Goal: Transaction & Acquisition: Purchase product/service

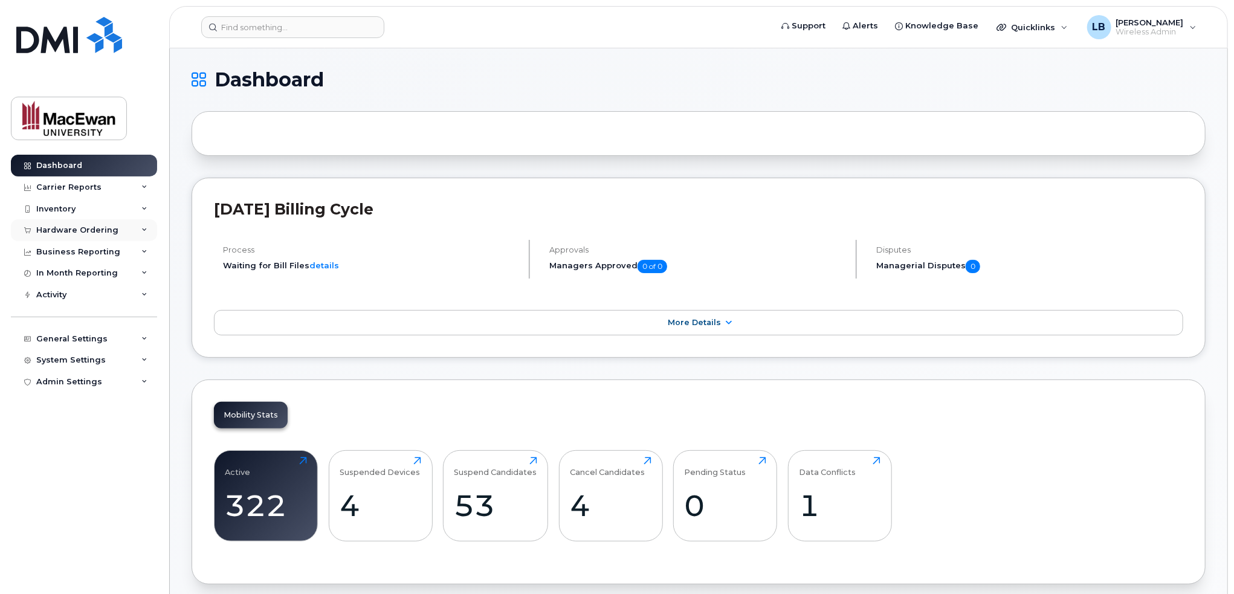
click at [58, 232] on div "Hardware Ordering" at bounding box center [77, 230] width 82 height 10
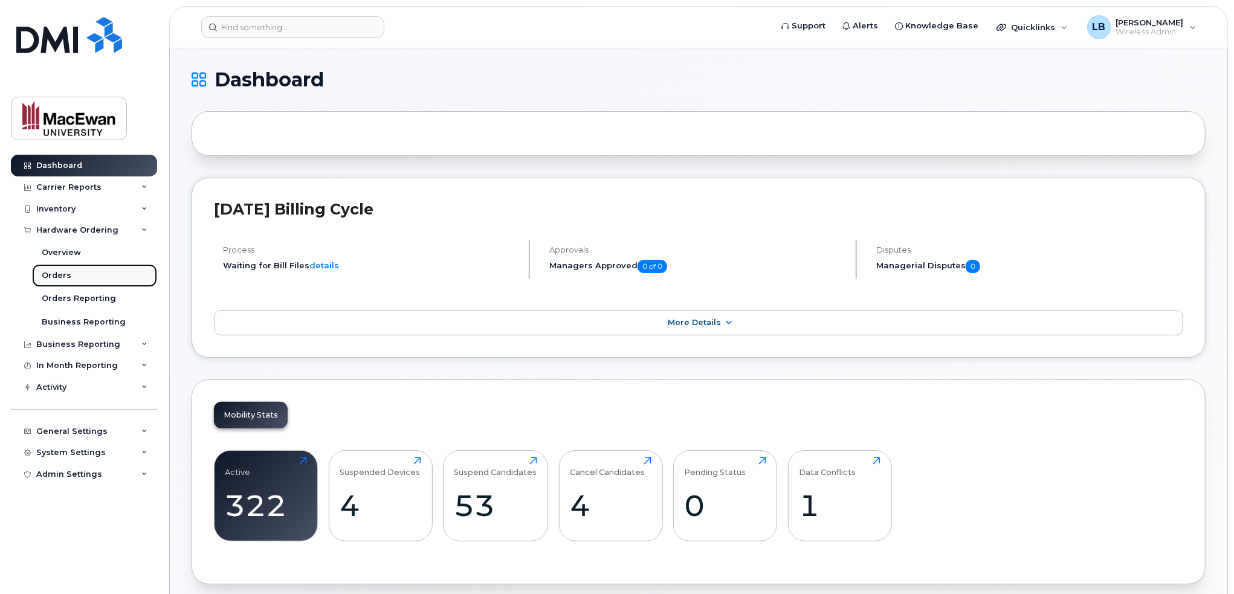
click at [53, 271] on div "Orders" at bounding box center [57, 275] width 30 height 11
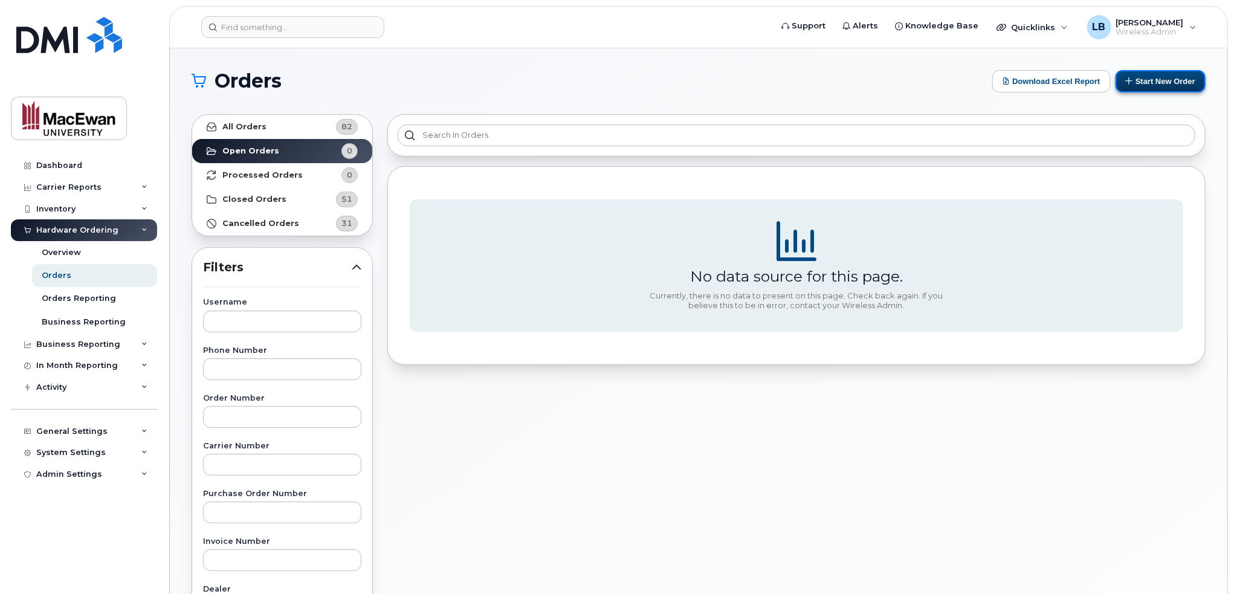
click at [1139, 74] on button "Start New Order" at bounding box center [1161, 81] width 90 height 22
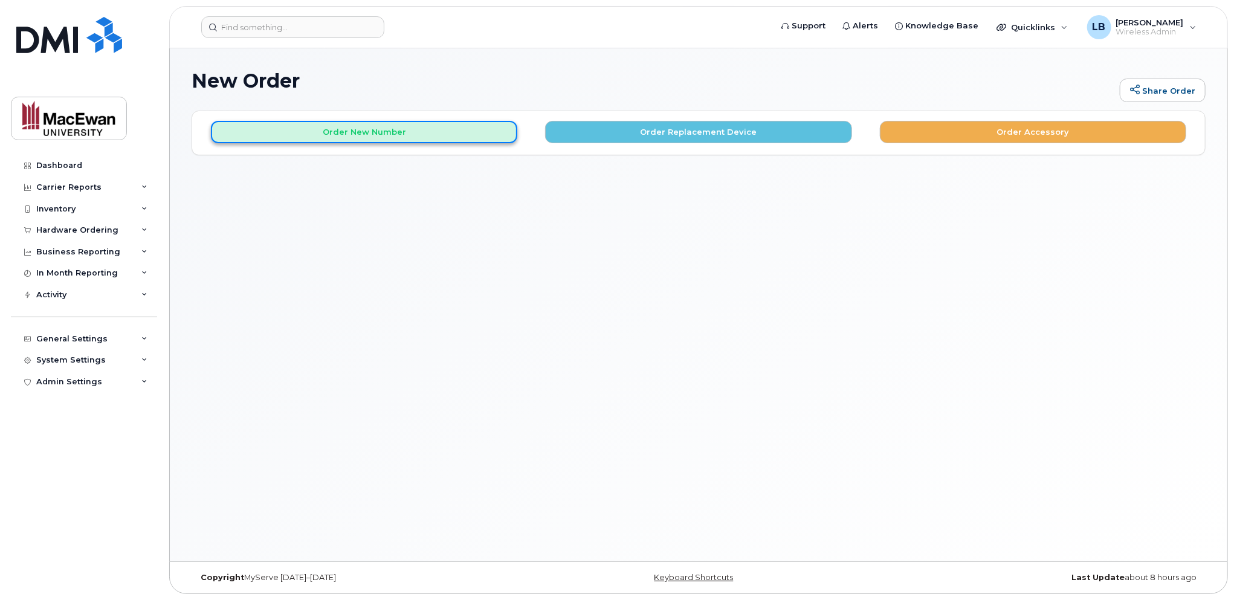
click at [370, 135] on button "Order New Number" at bounding box center [364, 132] width 306 height 22
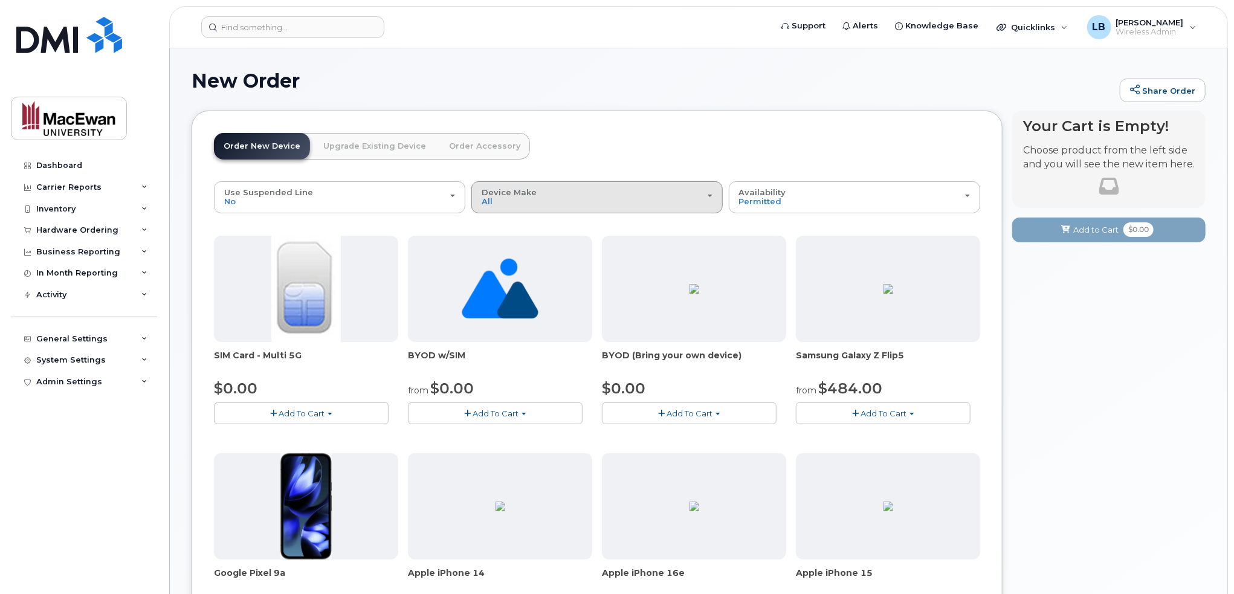
click at [513, 202] on div "Device Make All Android iPhone Unknown" at bounding box center [597, 197] width 231 height 19
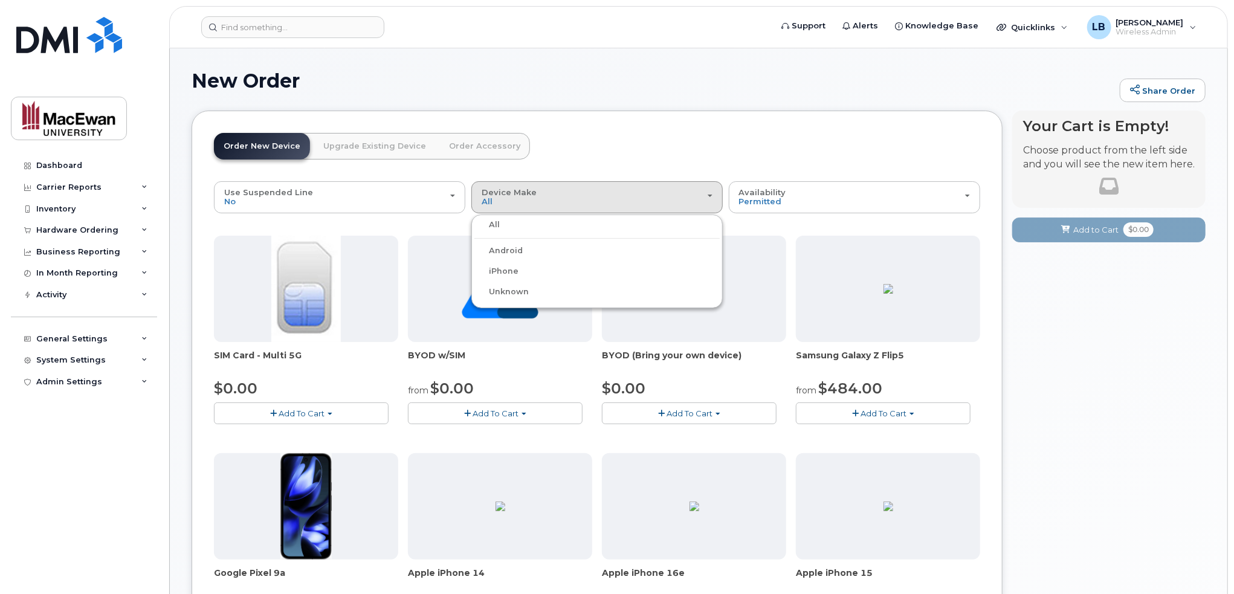
click at [506, 270] on label "iPhone" at bounding box center [496, 271] width 44 height 15
click at [0, 0] on input "iPhone" at bounding box center [0, 0] width 0 height 0
